Goal: Transaction & Acquisition: Purchase product/service

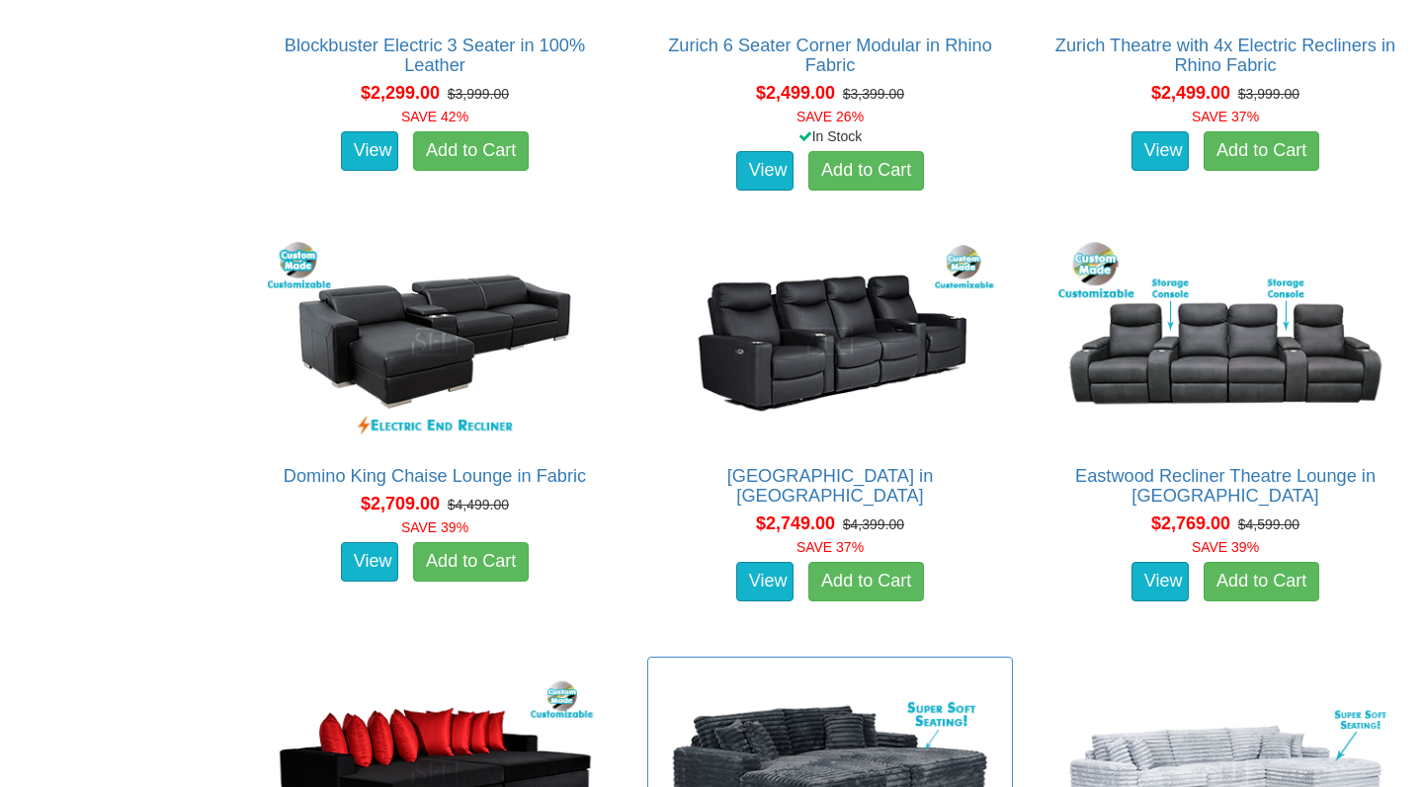
scroll to position [2370, 0]
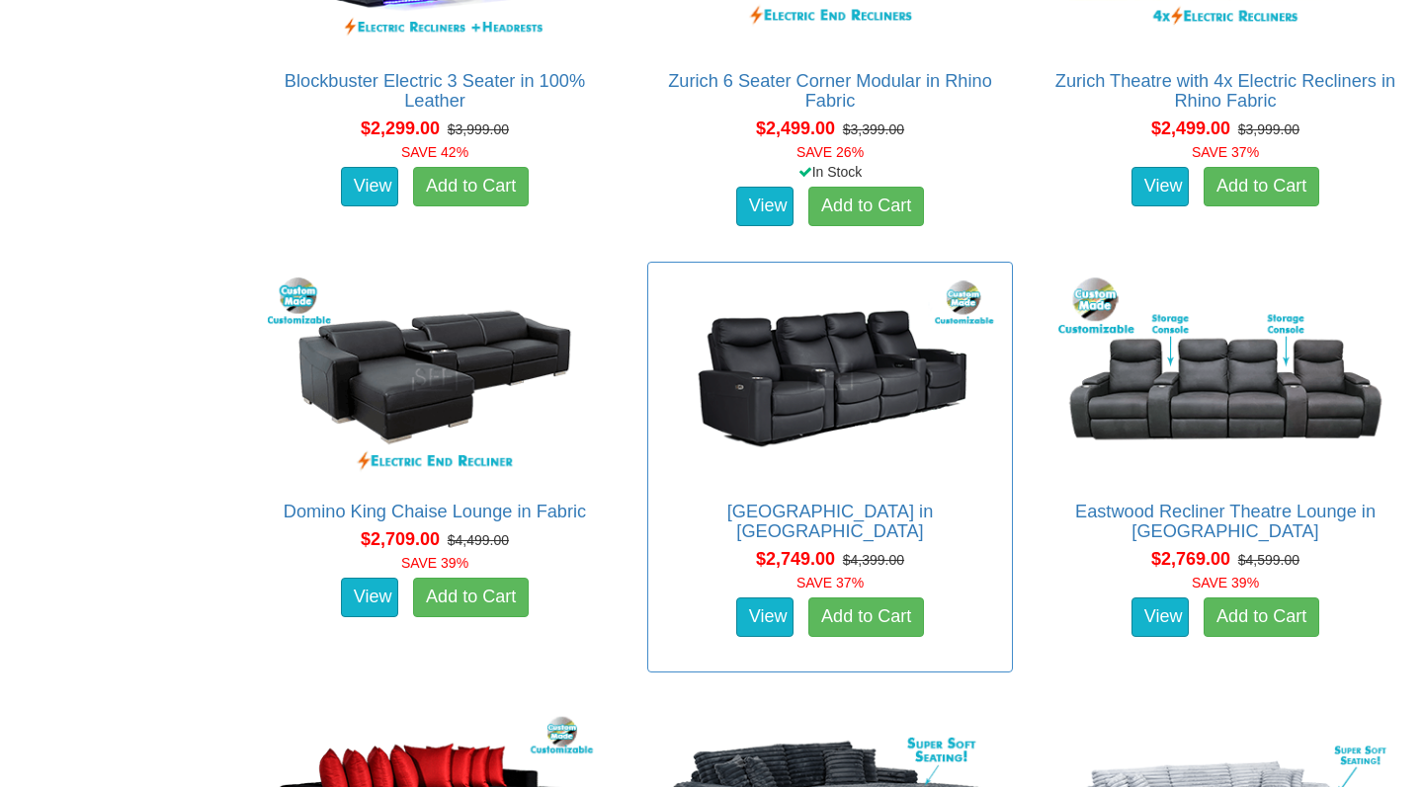
click at [827, 394] on img at bounding box center [830, 378] width 344 height 210
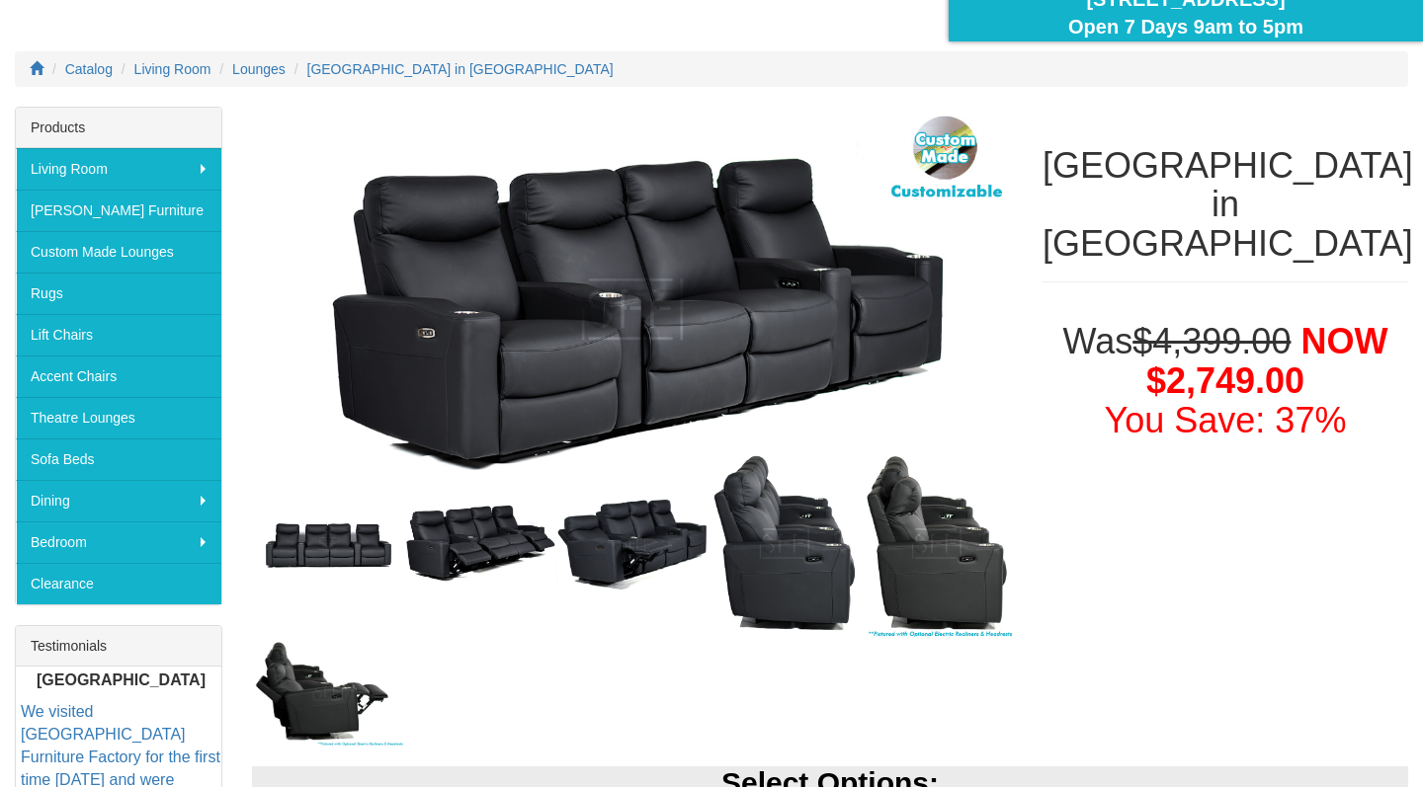
scroll to position [293, 0]
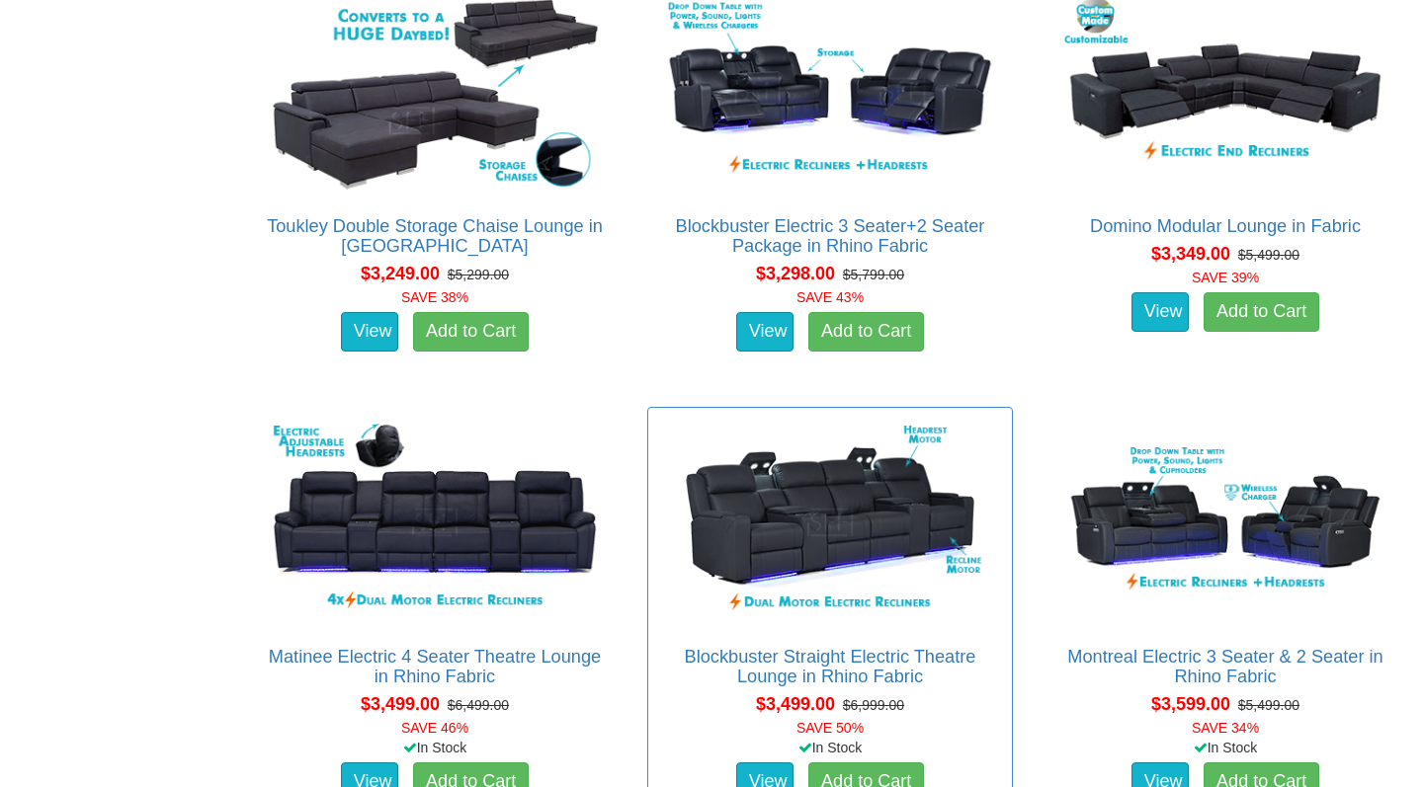
scroll to position [3526, 0]
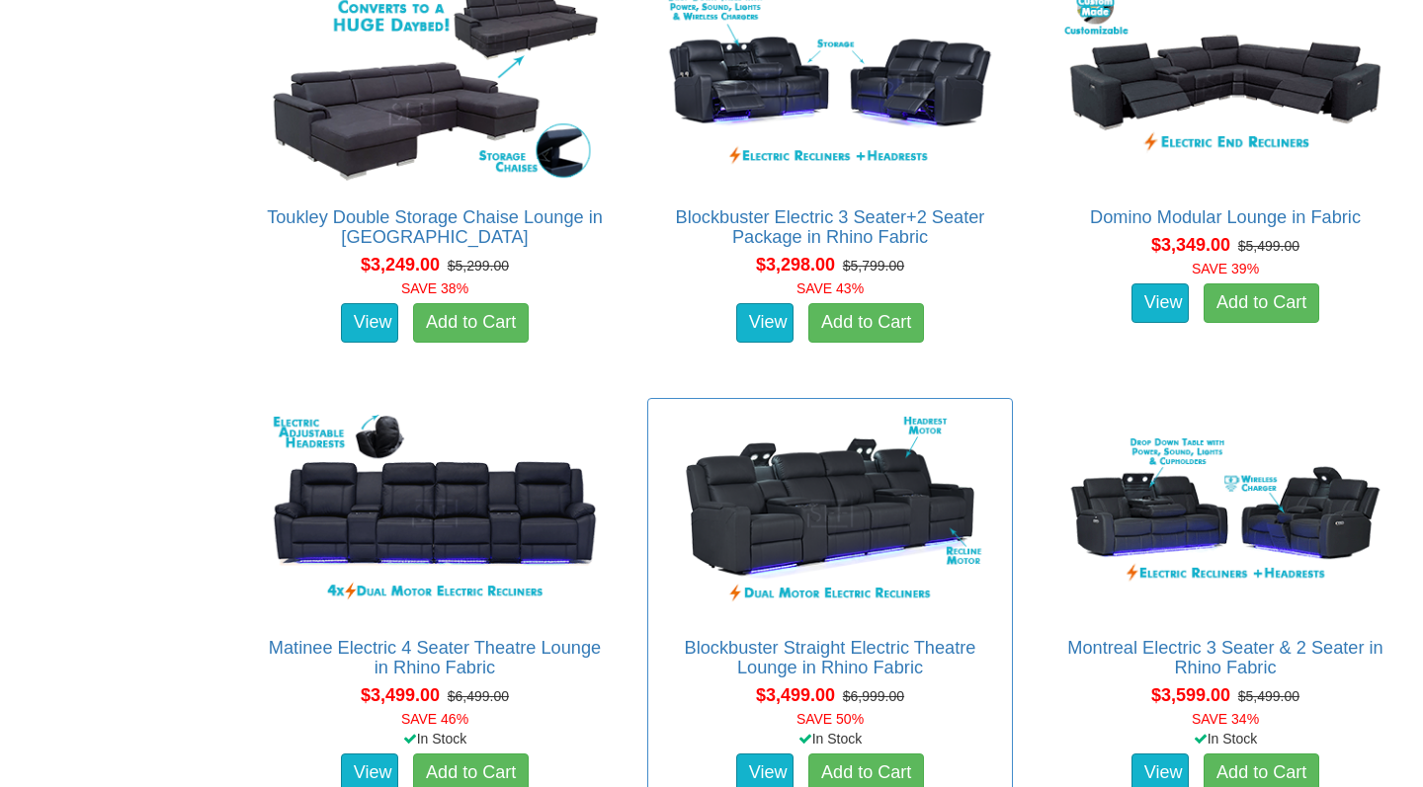
click at [836, 517] on img at bounding box center [830, 514] width 344 height 210
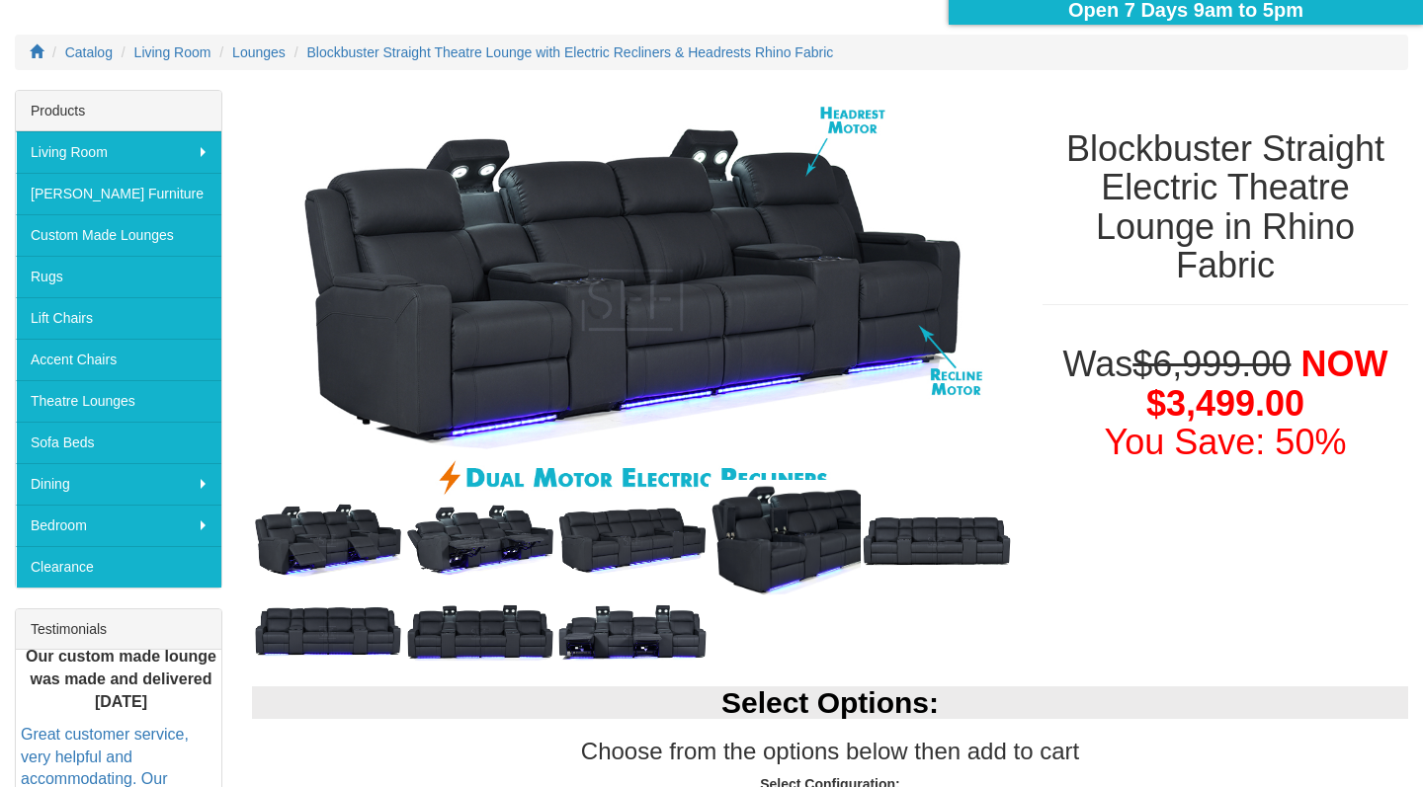
scroll to position [225, 0]
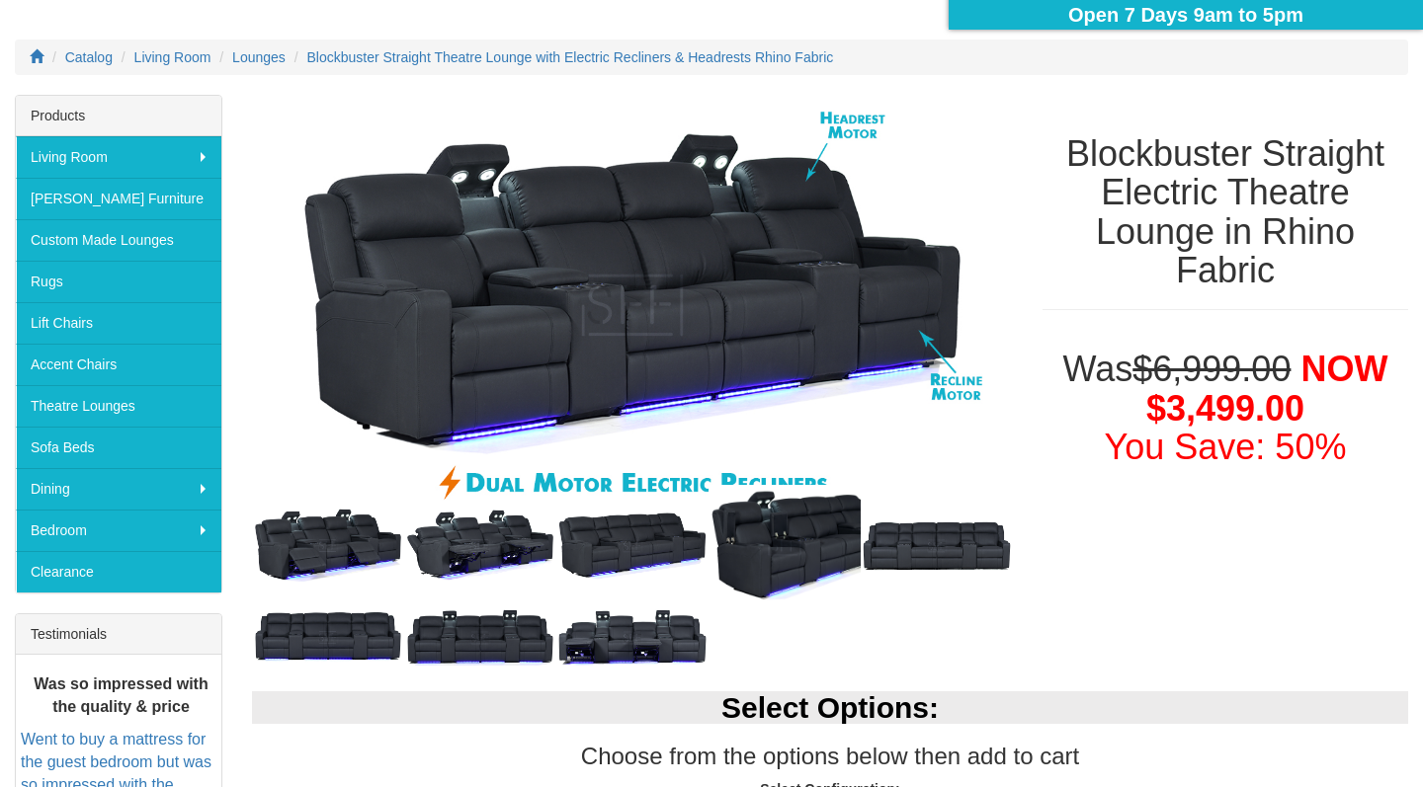
click at [635, 517] on img at bounding box center [632, 546] width 152 height 79
